Goal: Task Accomplishment & Management: Manage account settings

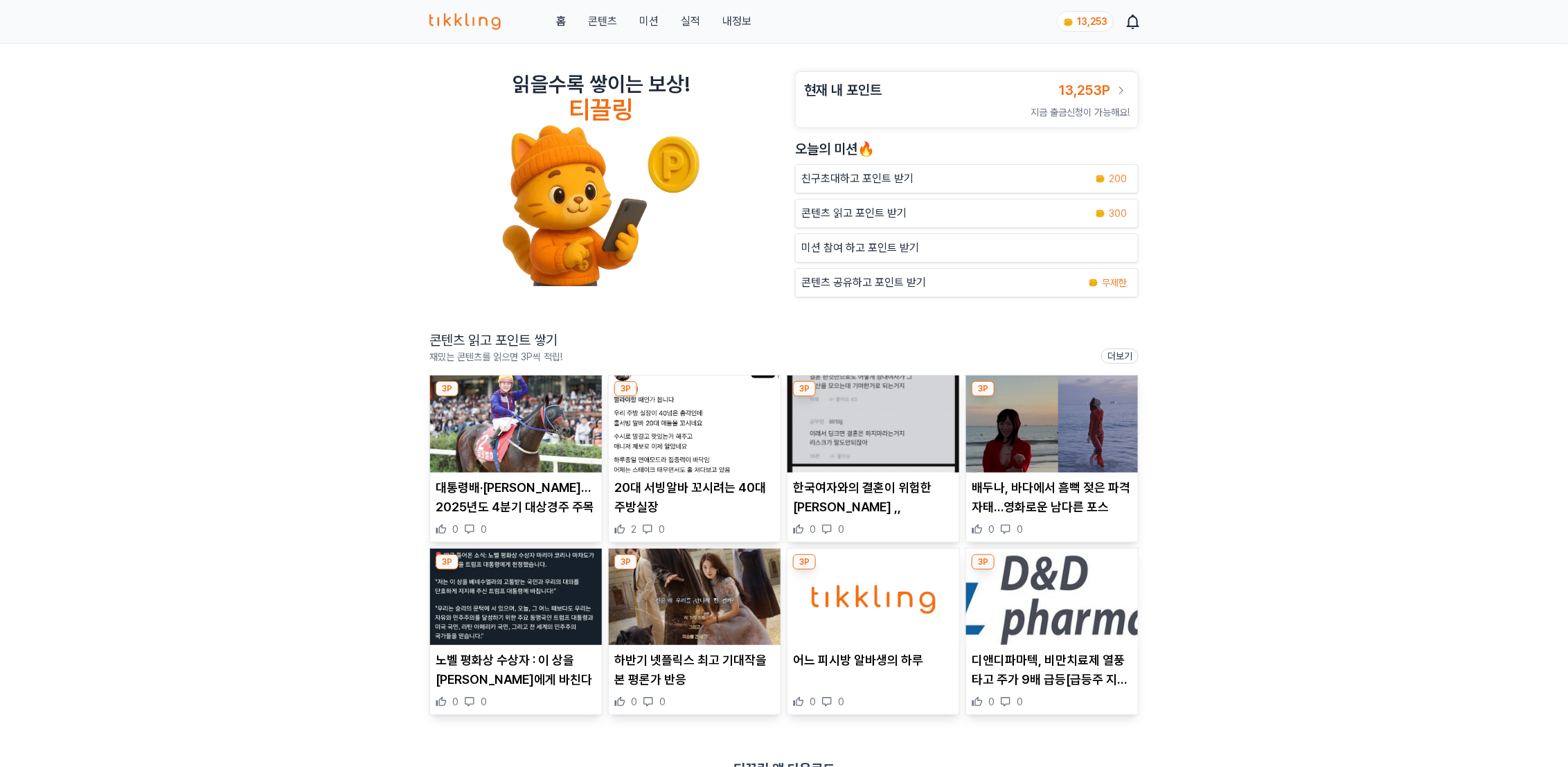
click at [512, 417] on img at bounding box center [515, 424] width 172 height 97
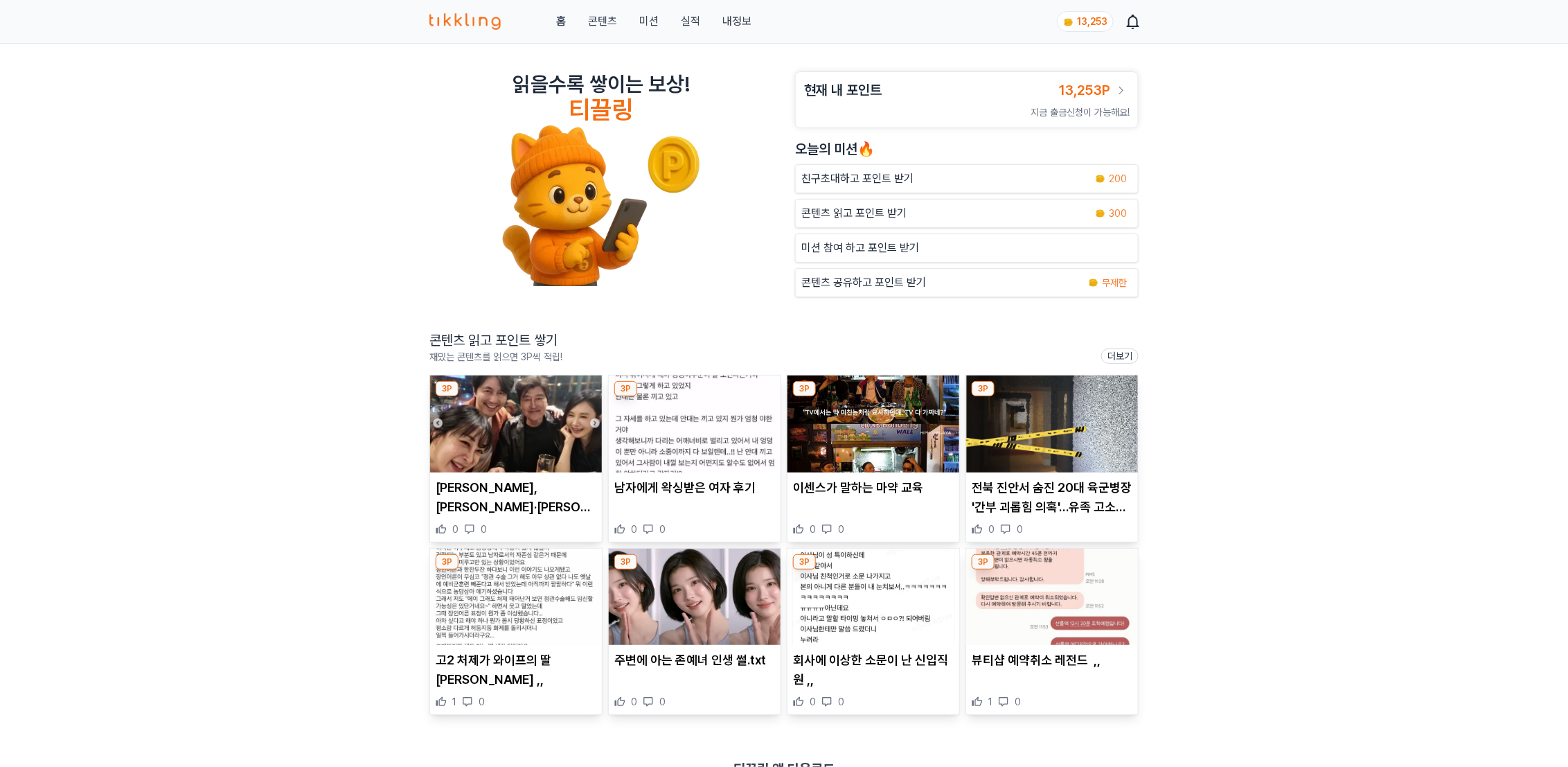
click at [734, 20] on link "내정보" at bounding box center [736, 21] width 29 height 16
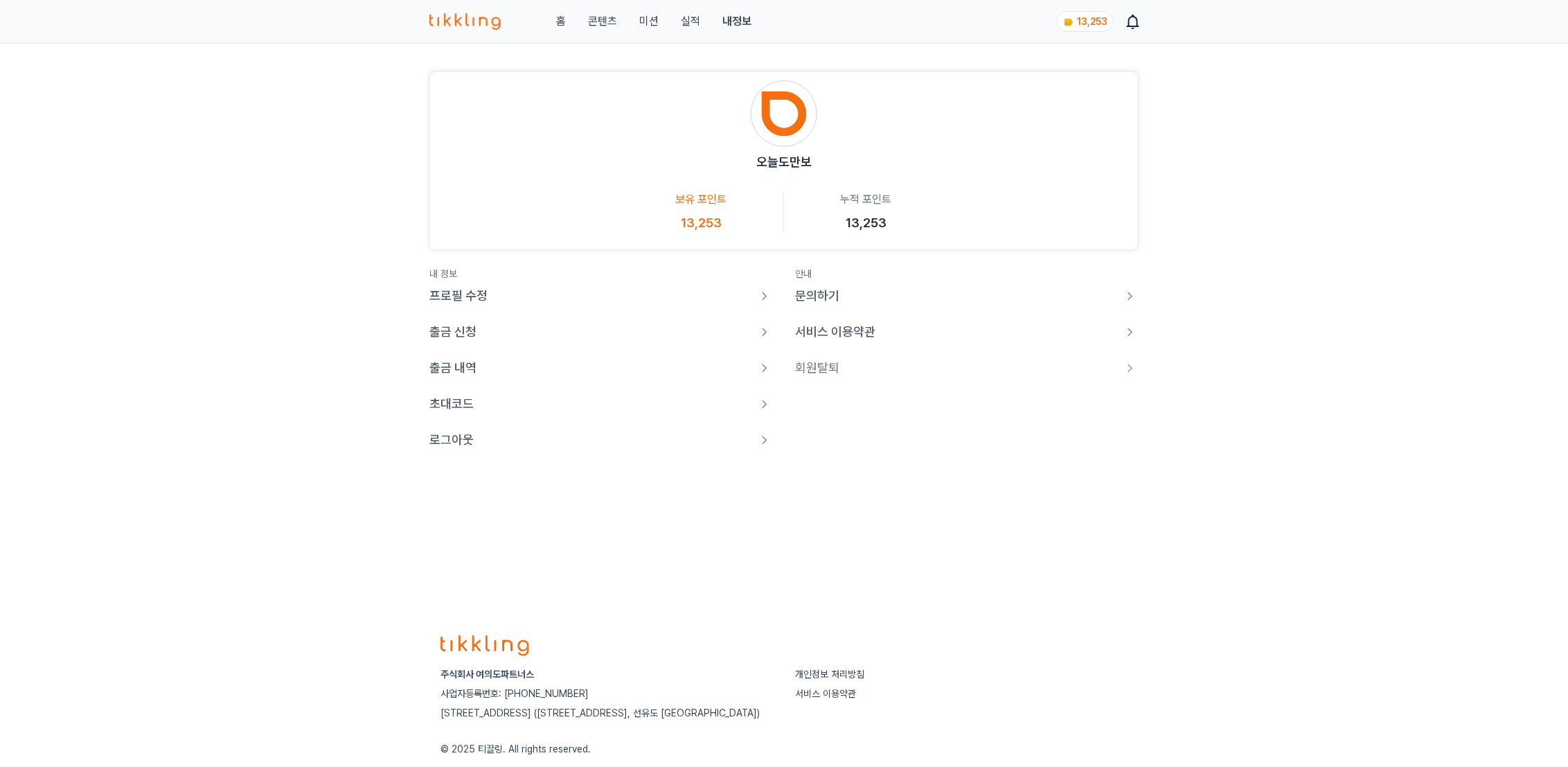
click at [456, 438] on p "로그아웃" at bounding box center [451, 439] width 45 height 19
